Goal: Task Accomplishment & Management: Manage account settings

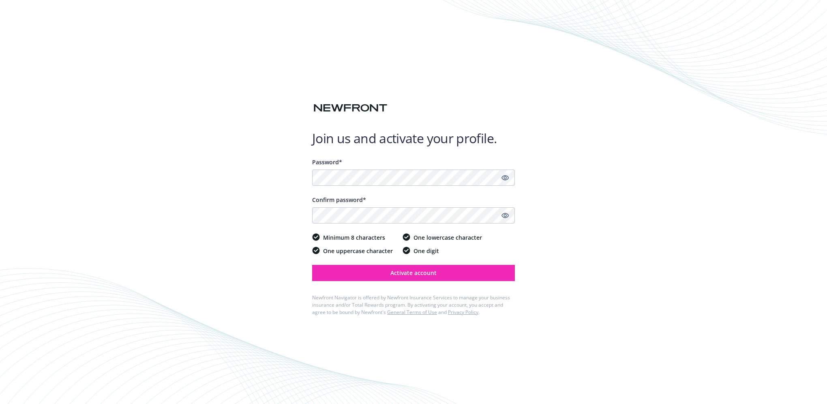
click at [506, 178] on icon "Show password" at bounding box center [505, 177] width 7 height 5
click at [504, 213] on icon "Show password" at bounding box center [505, 215] width 7 height 7
click at [411, 275] on span "Activate account" at bounding box center [414, 273] width 46 height 8
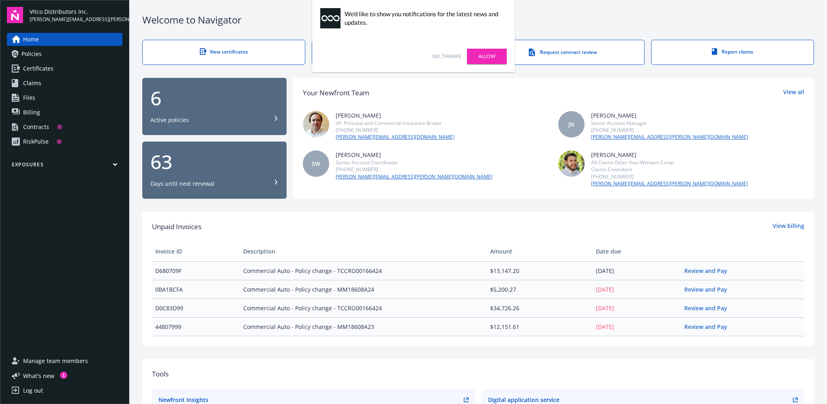
click at [28, 39] on span "Home" at bounding box center [31, 39] width 16 height 13
click at [44, 16] on span "[PERSON_NAME][EMAIL_ADDRESS][PERSON_NAME][DOMAIN_NAME]" at bounding box center [76, 19] width 93 height 7
click at [34, 389] on div "Log out" at bounding box center [33, 390] width 20 height 13
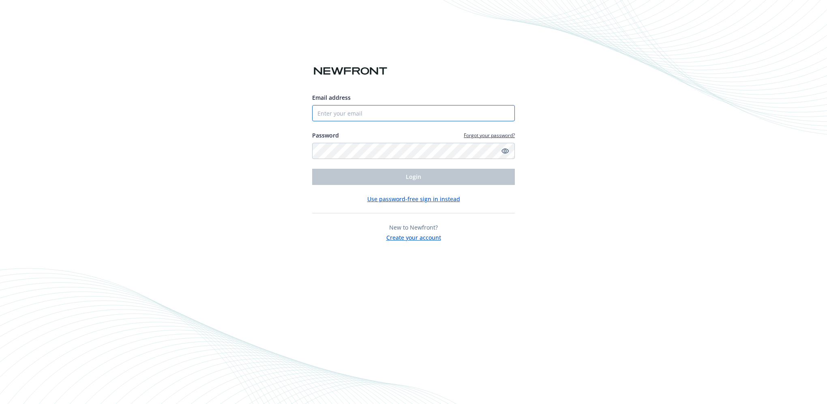
click at [409, 110] on input "Email address" at bounding box center [413, 113] width 203 height 16
type input "[PERSON_NAME][EMAIL_ADDRESS][PERSON_NAME][DOMAIN_NAME]"
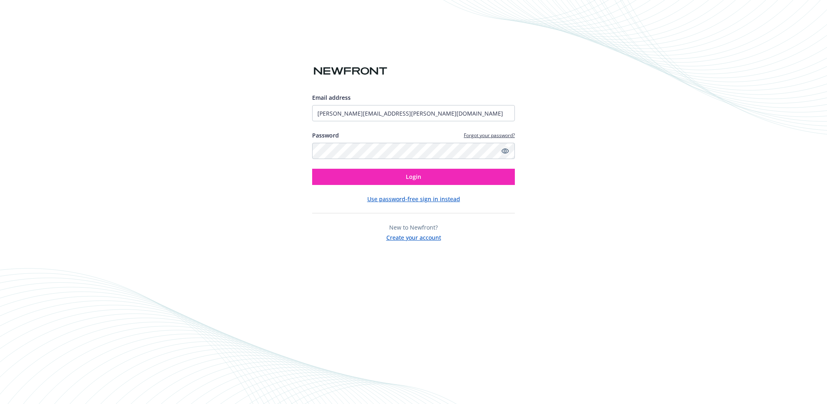
click at [506, 152] on icon "Show password" at bounding box center [505, 150] width 7 height 5
click at [397, 178] on button "Login" at bounding box center [413, 177] width 203 height 16
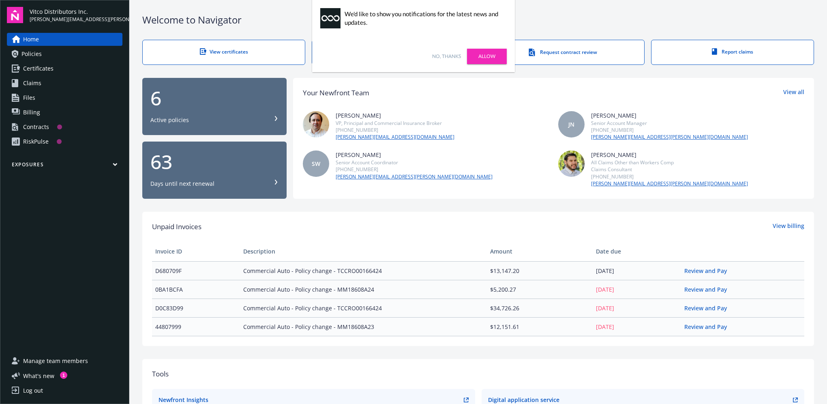
click at [29, 143] on div "RiskPulse" at bounding box center [36, 141] width 26 height 13
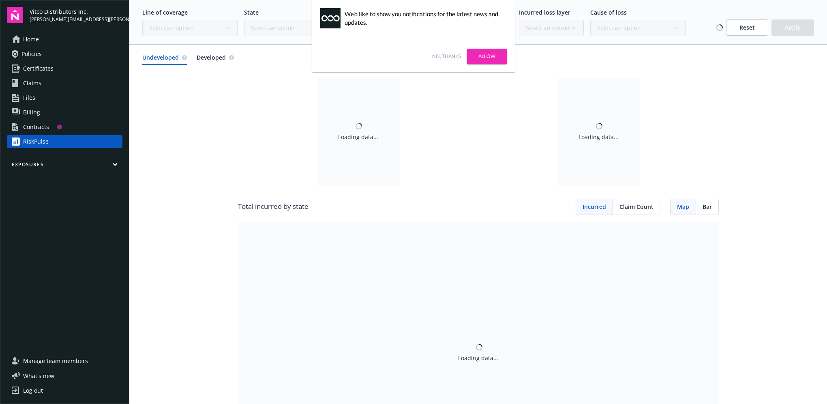
click at [485, 58] on link "Allow" at bounding box center [487, 56] width 40 height 15
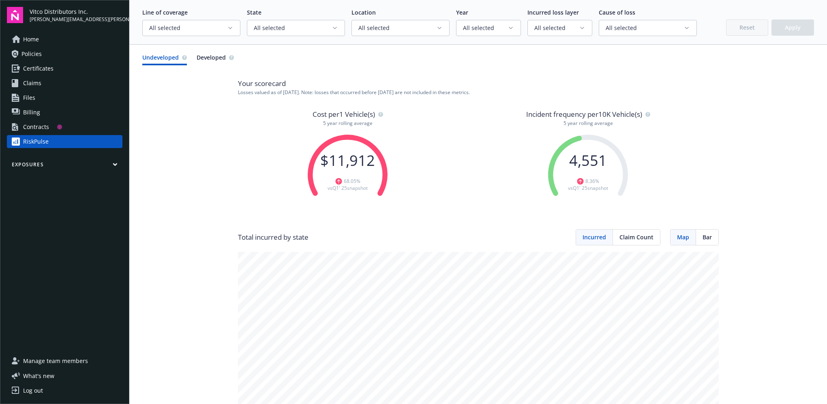
click at [510, 27] on icon "button" at bounding box center [511, 28] width 6 height 6
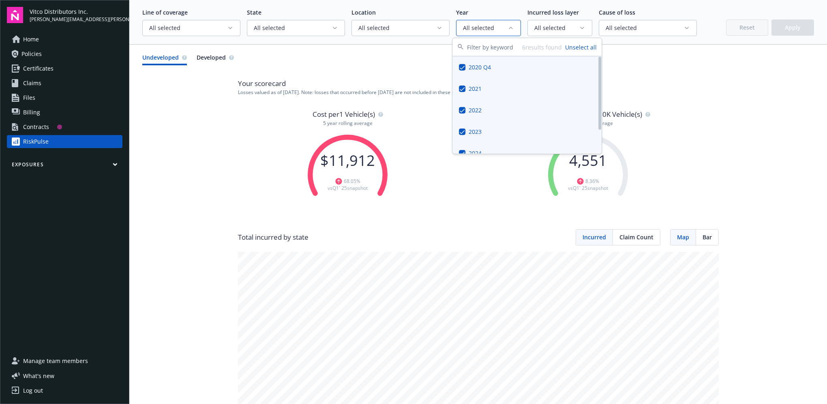
click at [462, 88] on button "Suggestions" at bounding box center [462, 88] width 6 height 6
click at [464, 112] on button "Suggestions" at bounding box center [462, 110] width 6 height 6
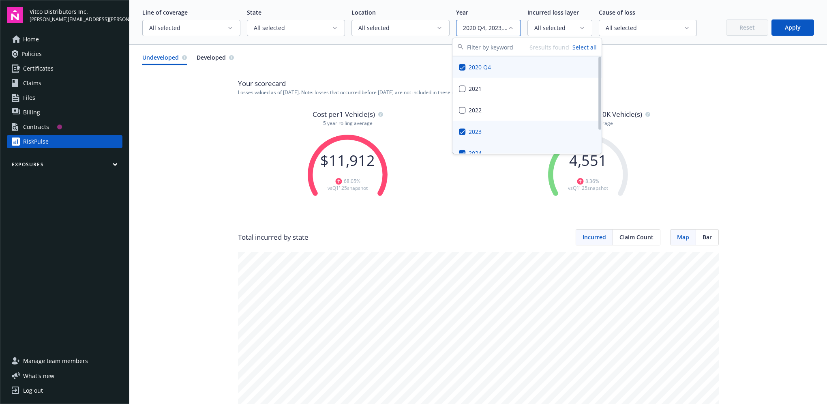
click at [462, 131] on button "Suggestions" at bounding box center [462, 131] width 6 height 6
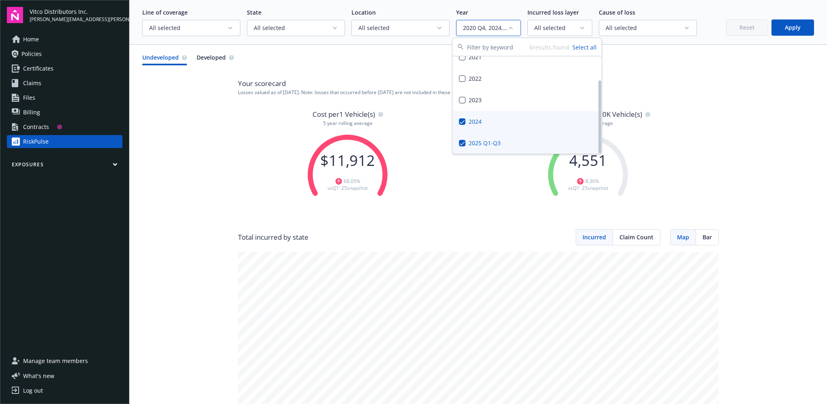
click at [462, 120] on button "Suggestions" at bounding box center [462, 121] width 6 height 6
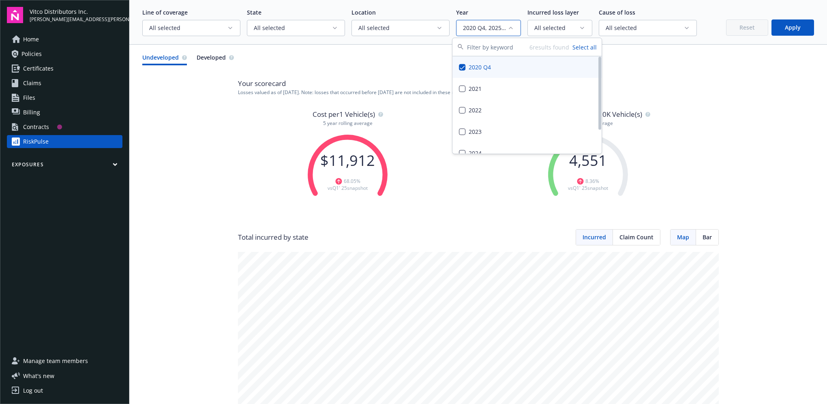
click at [463, 67] on button "Suggestions" at bounding box center [462, 67] width 6 height 6
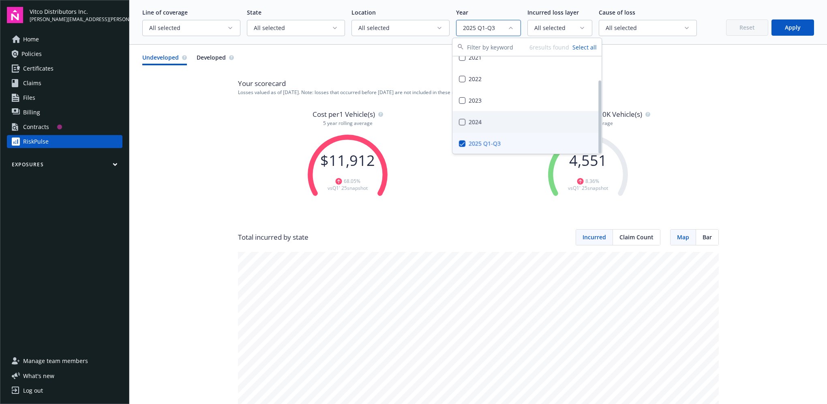
scroll to position [32, 0]
click at [713, 171] on div "Cost per 1 Vehicle(s) 5 year rolling average $ 11,912 68.05 % vs Q1' 25 snapsho…" at bounding box center [478, 169] width 481 height 120
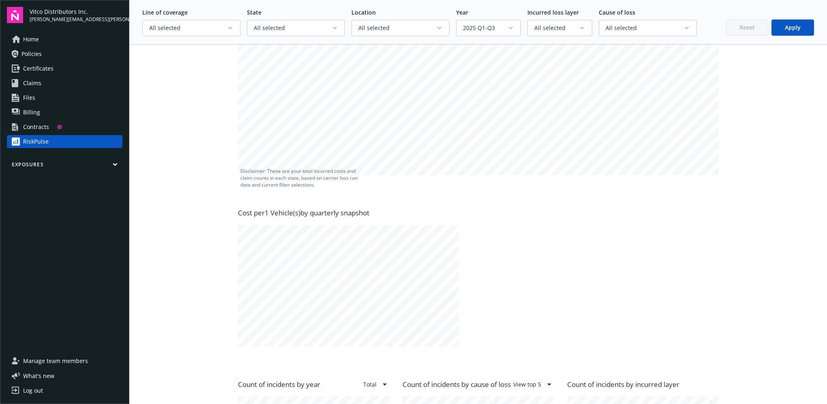
scroll to position [284, 0]
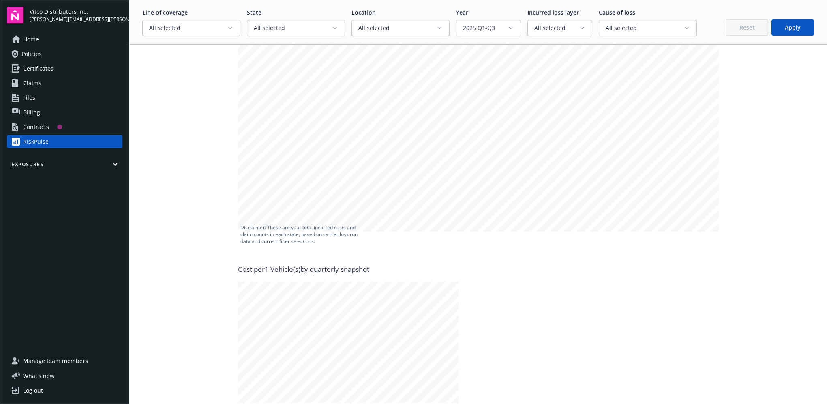
click at [35, 51] on span "Policies" at bounding box center [31, 53] width 20 height 13
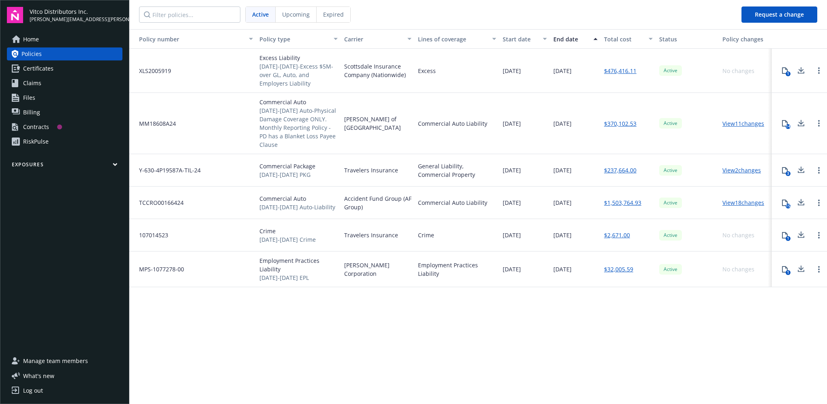
click at [362, 357] on div "Policy number Policy type Carrier Lines of coverage Start date End date Total c…" at bounding box center [478, 216] width 698 height 374
